Goal: Information Seeking & Learning: Learn about a topic

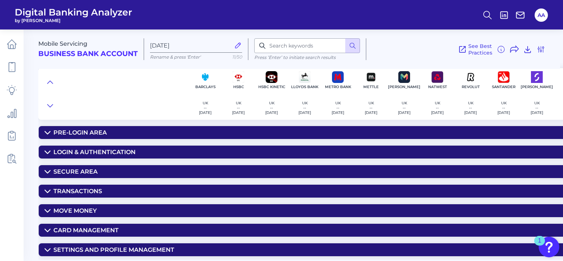
scroll to position [148, 0]
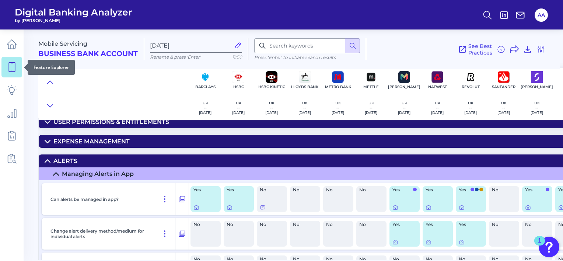
click at [14, 72] on link at bounding box center [11, 67] width 21 height 21
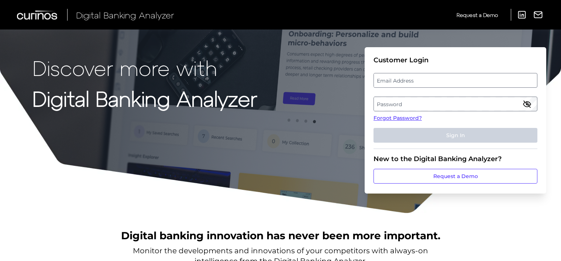
click at [405, 80] on label "Email Address" at bounding box center [455, 80] width 163 height 13
click at [405, 80] on input "email" at bounding box center [455, 80] width 164 height 15
type input "[EMAIL_ADDRESS][DOMAIN_NAME]"
click at [410, 103] on label "Password" at bounding box center [455, 103] width 163 height 13
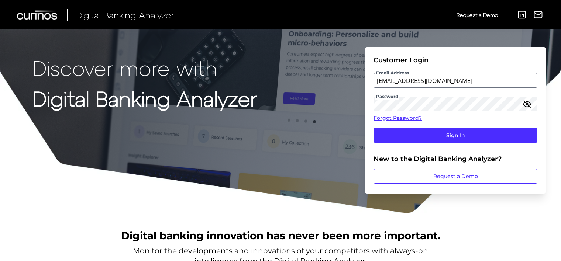
click at [373, 128] on button "Sign In" at bounding box center [455, 135] width 164 height 15
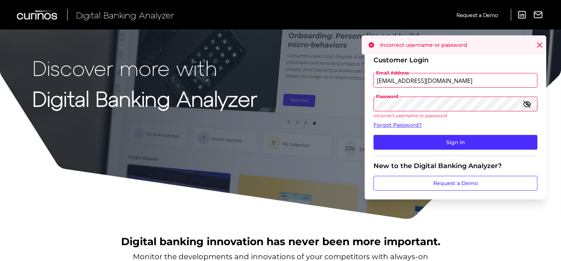
click at [365, 107] on form "Customer Login Email Address [EMAIL_ADDRESS][DOMAIN_NAME] Password Incorrect us…" at bounding box center [454, 123] width 181 height 152
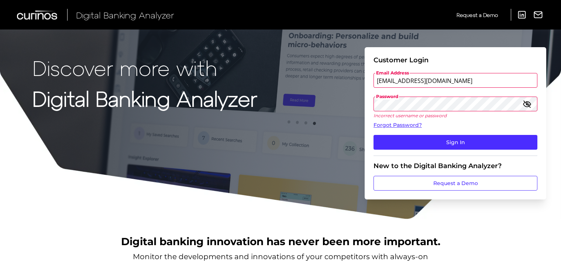
click at [373, 135] on button "Sign In" at bounding box center [455, 142] width 164 height 15
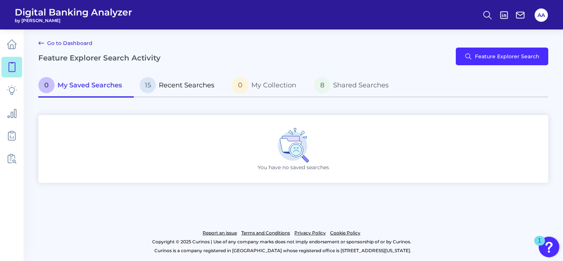
click at [171, 95] on link "15 Recent Searches" at bounding box center [180, 86] width 93 height 24
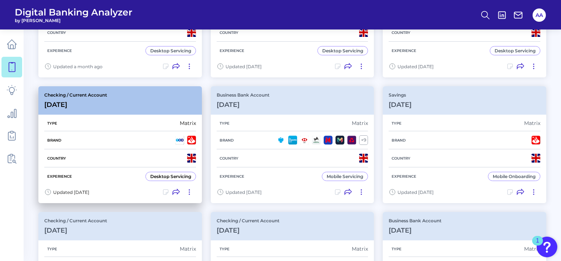
scroll to position [148, 0]
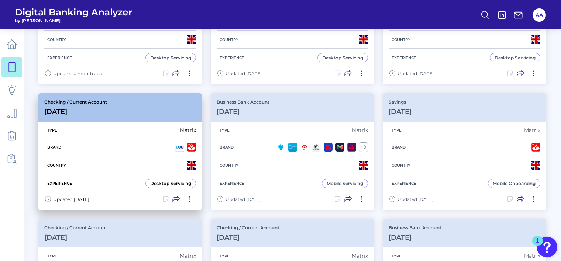
click at [130, 108] on div "Checking / Current Account [DATE]" at bounding box center [119, 107] width 163 height 28
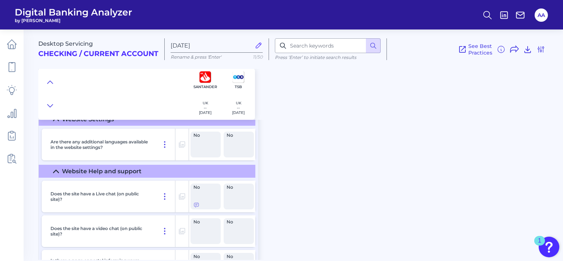
scroll to position [3763, 0]
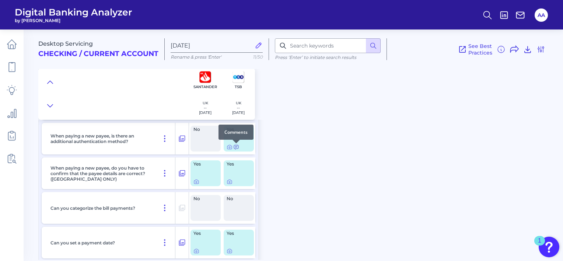
click at [235, 148] on icon at bounding box center [236, 147] width 6 height 6
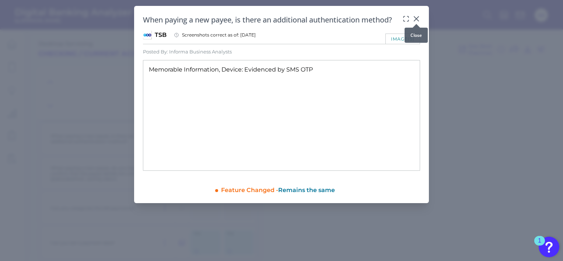
click at [416, 21] on div at bounding box center [416, 23] width 7 height 7
click at [417, 20] on icon at bounding box center [416, 19] width 4 height 4
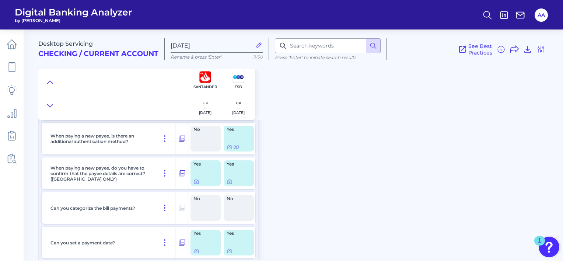
scroll to position [3726, 0]
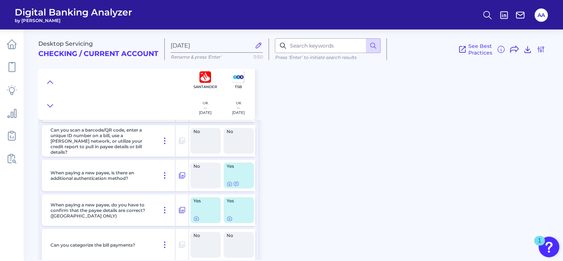
click at [341, 160] on div "Desktop Servicing Checking / Current Account [DATE] Rename & press 'Enter' 11/5…" at bounding box center [300, 142] width 525 height 236
click at [373, 124] on div "Desktop Servicing Checking / Current Account [DATE] Rename & press 'Enter' 11/5…" at bounding box center [300, 142] width 525 height 236
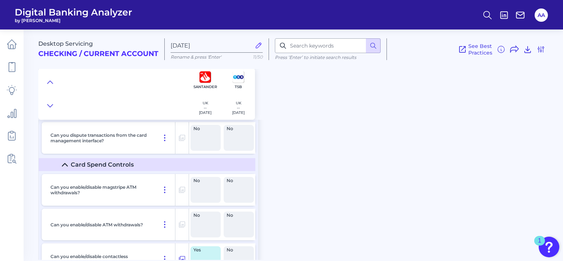
scroll to position [10996, 0]
